Goal: Task Accomplishment & Management: Use online tool/utility

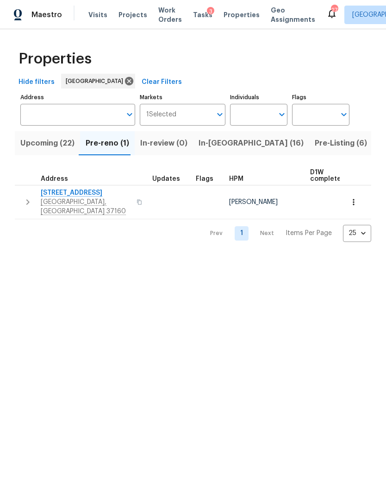
click at [222, 145] on span "In-[GEOGRAPHIC_DATA] (16)" at bounding box center [251, 143] width 105 height 13
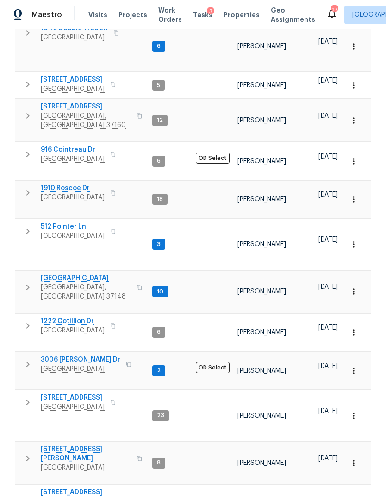
scroll to position [202, 0]
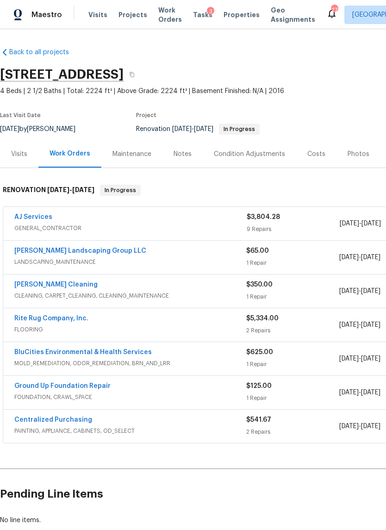
click at [69, 316] on link "Rite Rug Company, Inc." at bounding box center [51, 319] width 74 height 6
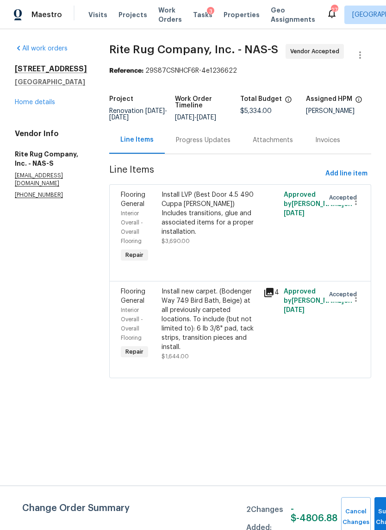
click at [228, 259] on div "Install LVP (Best Door 4.5 490 Cuppa [PERSON_NAME]) Includes transitions, glue …" at bounding box center [210, 228] width 102 height 80
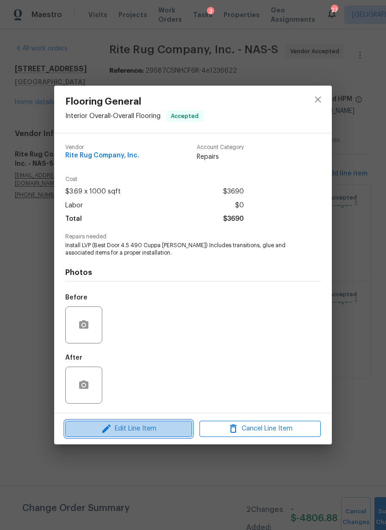
click at [167, 427] on span "Edit Line Item" at bounding box center [128, 429] width 121 height 12
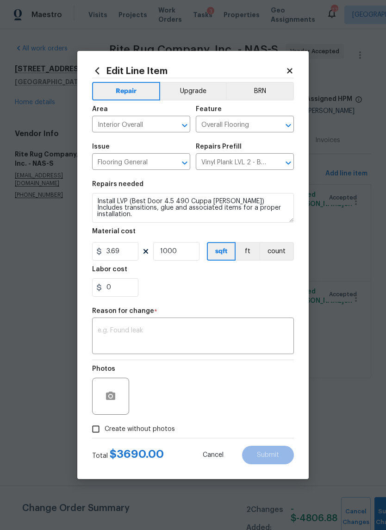
click at [195, 90] on button "Upgrade" at bounding box center [193, 91] width 66 height 19
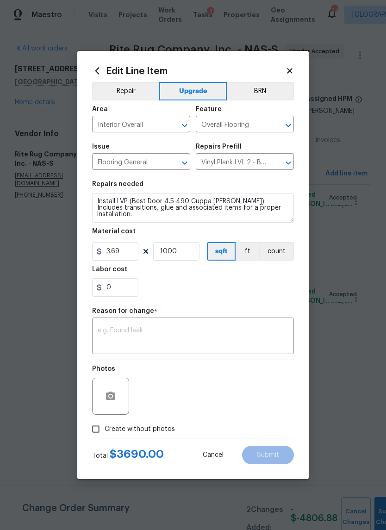
click at [184, 340] on textarea at bounding box center [193, 337] width 191 height 19
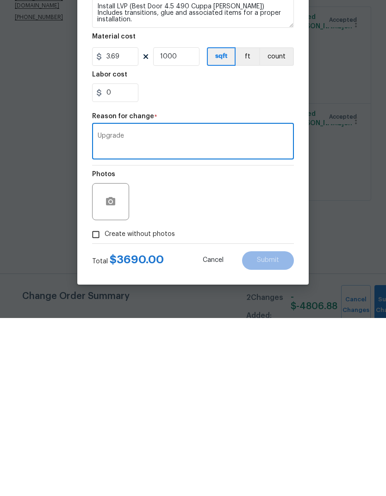
type textarea "Upgrade"
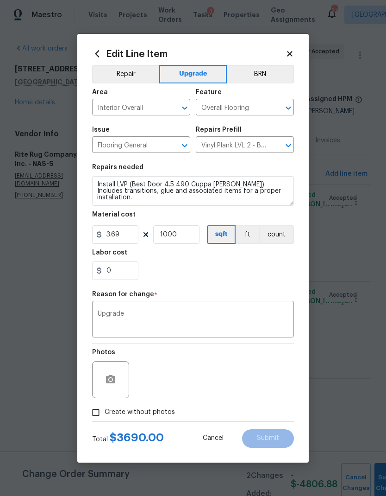
click at [271, 423] on div "Total $ 3690.00 Cancel Submit" at bounding box center [193, 435] width 202 height 26
click at [348, 248] on body "Maestro Visits Projects Work Orders Tasks 3 Properties Geo Assignments 27 [GEOG…" at bounding box center [193, 202] width 386 height 404
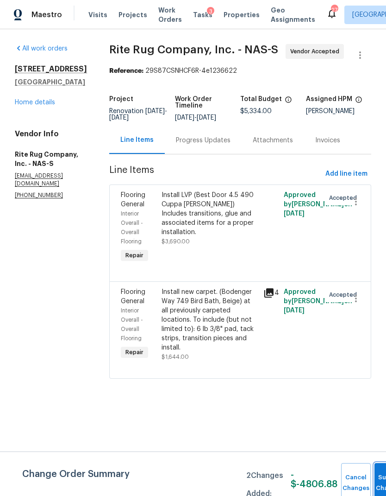
click at [381, 474] on button "Submit Changes" at bounding box center [390, 483] width 30 height 40
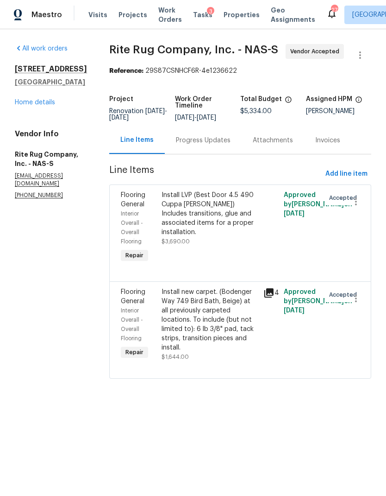
click at [251, 260] on div "Install LVP (Best Door 4.5 490 Cuppa [PERSON_NAME]) Includes transitions, glue …" at bounding box center [210, 228] width 102 height 80
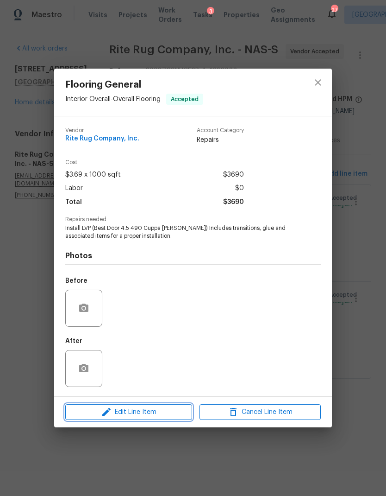
click at [170, 408] on span "Edit Line Item" at bounding box center [128, 412] width 121 height 12
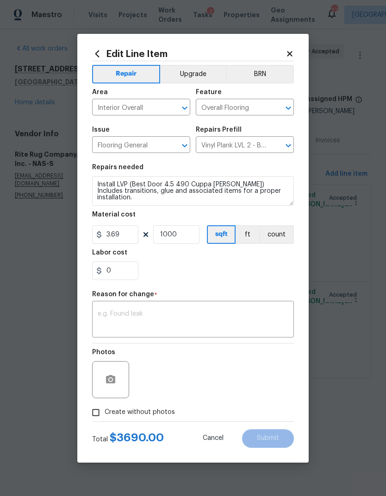
click at [204, 67] on button "Upgrade" at bounding box center [193, 74] width 66 height 19
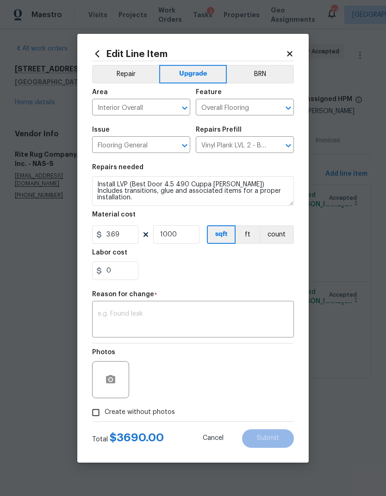
click at [205, 316] on textarea at bounding box center [193, 319] width 191 height 19
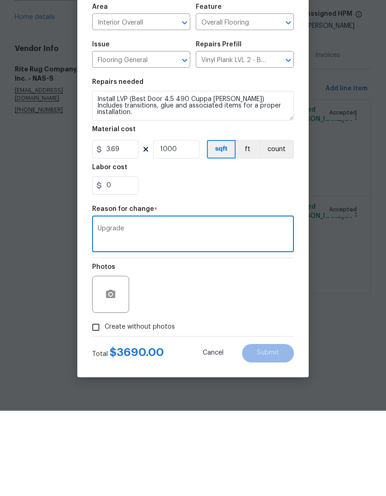
type textarea "Upgrade"
click at [269, 176] on textarea "Install LVP (Best Door 4.5 490 Cuppa [PERSON_NAME]) Includes transitions, glue …" at bounding box center [193, 191] width 202 height 30
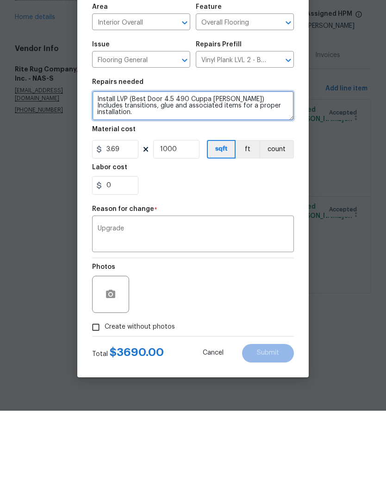
type textarea "Install LVP (Best Door 4.5 490 Cuppa [PERSON_NAME]) Includes transitions, glue …"
click at [268, 343] on div "Photos" at bounding box center [193, 373] width 202 height 60
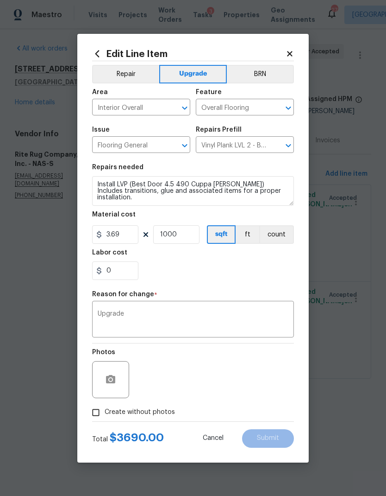
click at [338, 344] on body "Maestro Visits Projects Work Orders Tasks 3 Properties Geo Assignments 27 Nashv…" at bounding box center [193, 202] width 386 height 404
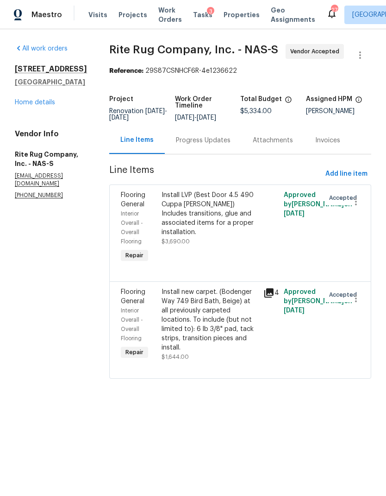
click at [222, 145] on div "Progress Updates" at bounding box center [203, 140] width 55 height 9
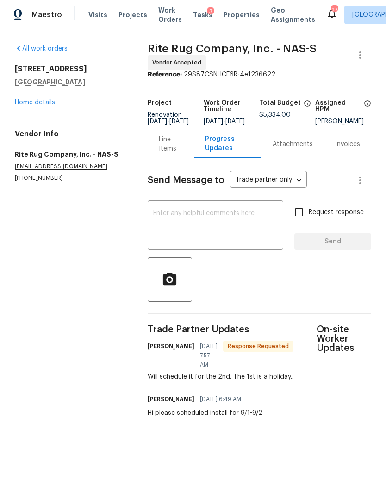
click at [228, 17] on span "Properties" at bounding box center [242, 14] width 36 height 9
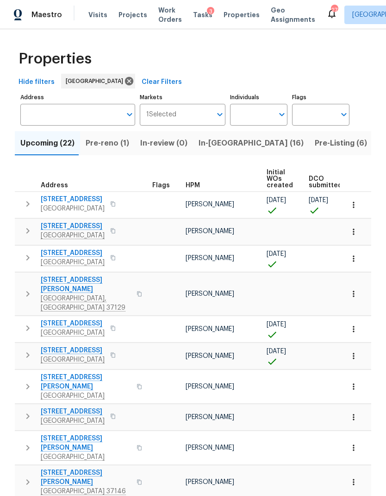
click at [219, 144] on span "In-reno (16)" at bounding box center [251, 143] width 105 height 13
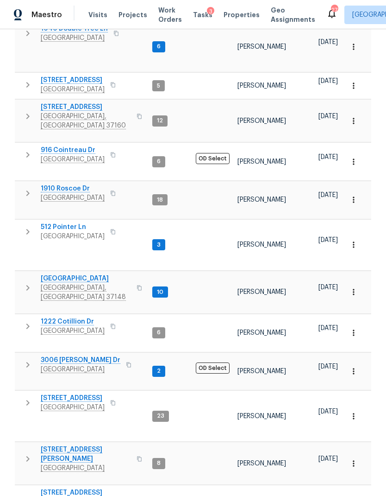
scroll to position [202, 0]
click at [78, 356] on span "3006 Sheddan Dr" at bounding box center [81, 360] width 80 height 9
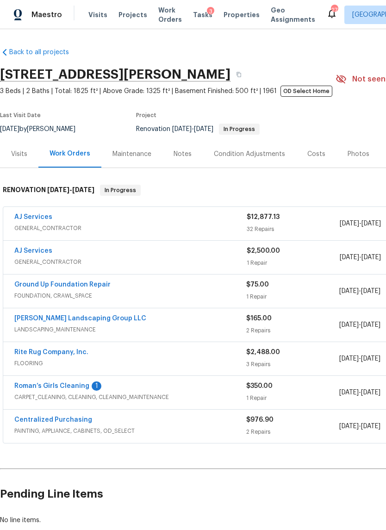
click at [316, 156] on div "Costs" at bounding box center [317, 154] width 18 height 9
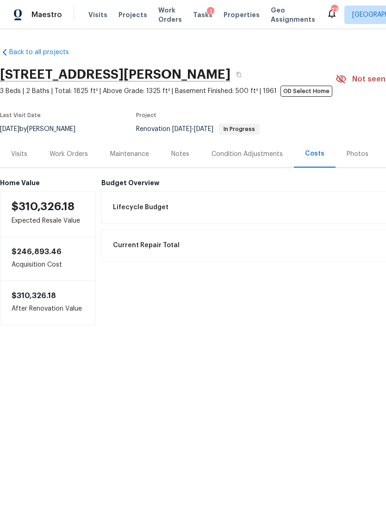
click at [76, 151] on div "Work Orders" at bounding box center [69, 154] width 38 height 9
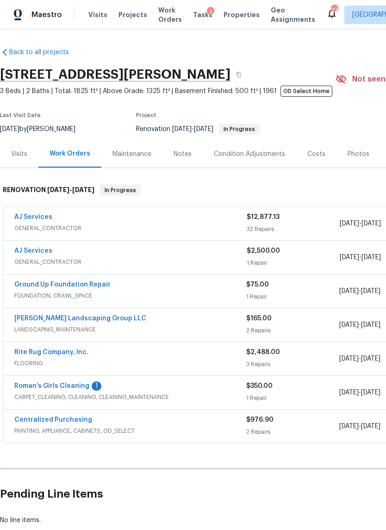
click at [76, 354] on link "Rite Rug Company, Inc." at bounding box center [51, 352] width 74 height 6
